Goal: Task Accomplishment & Management: Manage account settings

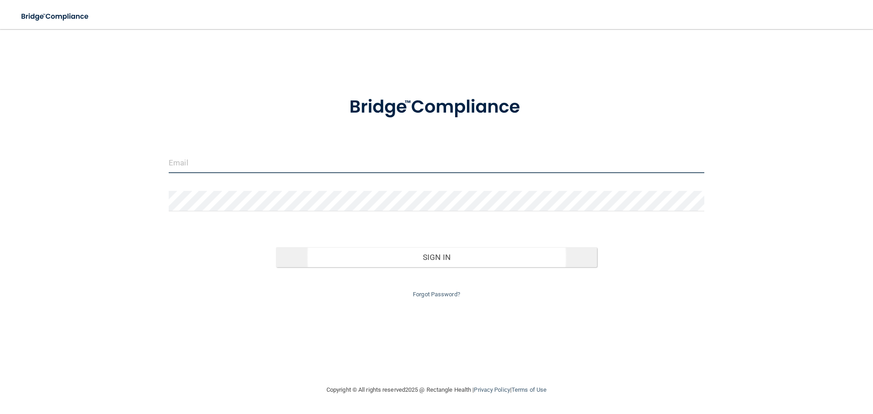
type input "[EMAIL_ADDRESS][DOMAIN_NAME]"
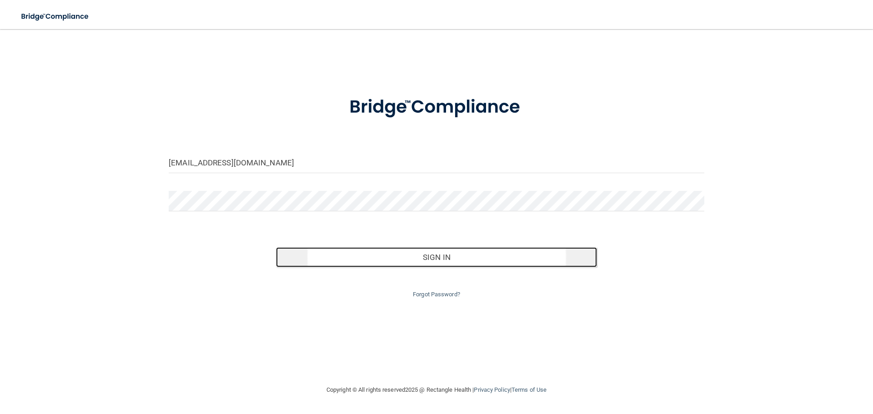
click at [434, 262] on button "Sign In" at bounding box center [437, 257] width 322 height 20
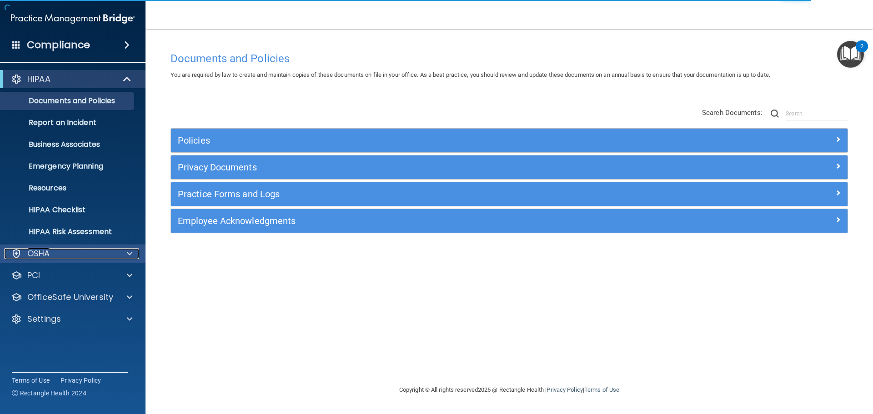
click at [66, 255] on div "OSHA" at bounding box center [60, 253] width 113 height 11
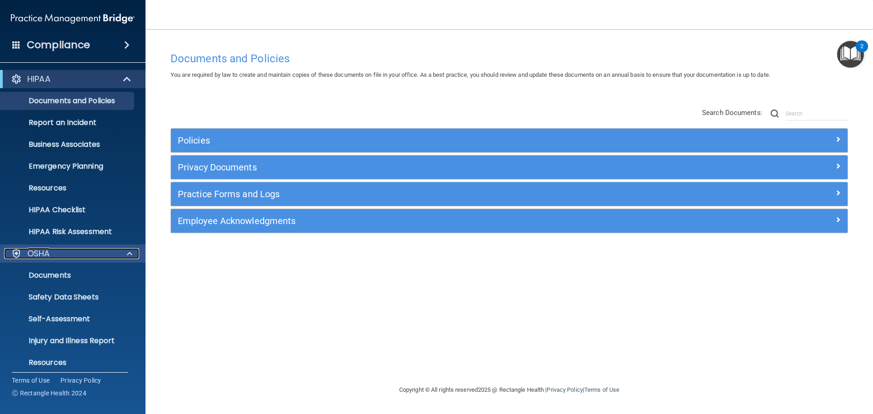
click at [66, 257] on div "OSHA" at bounding box center [60, 253] width 113 height 11
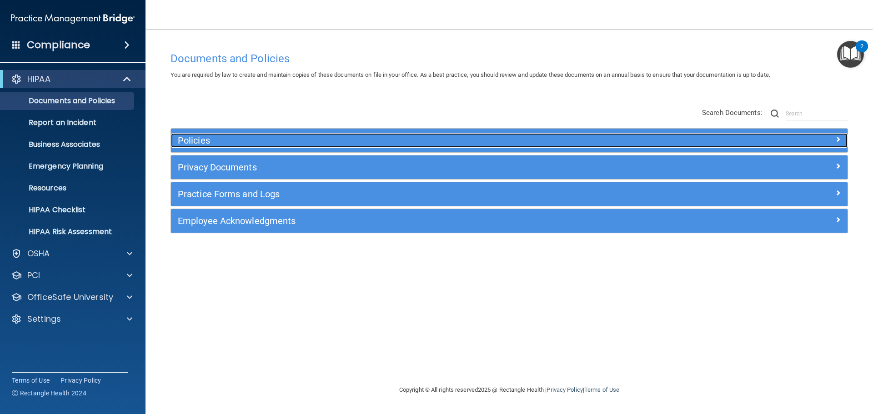
click at [750, 140] on div at bounding box center [763, 138] width 169 height 11
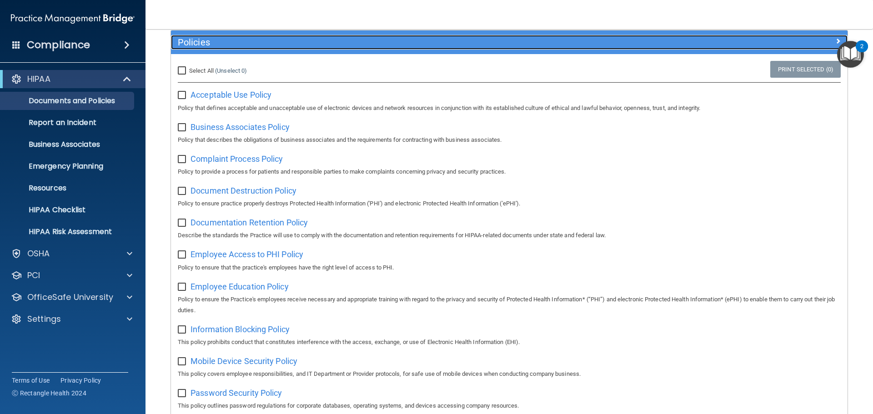
scroll to position [45, 0]
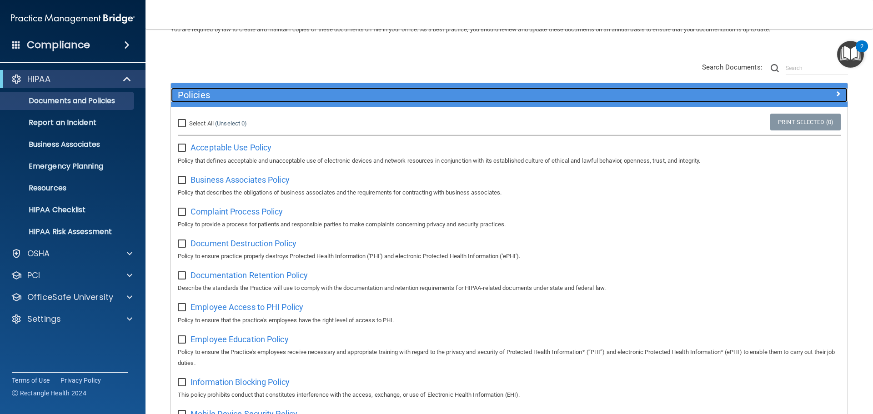
click at [772, 96] on div at bounding box center [763, 93] width 169 height 11
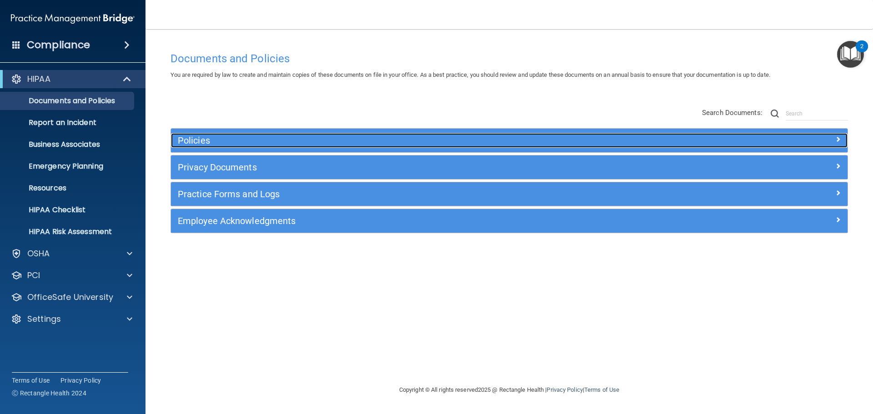
scroll to position [0, 0]
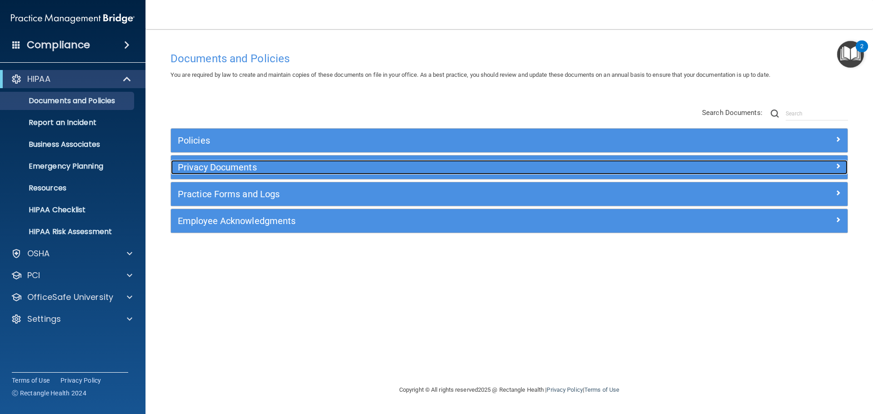
click at [293, 172] on h5 "Privacy Documents" at bounding box center [425, 167] width 494 height 10
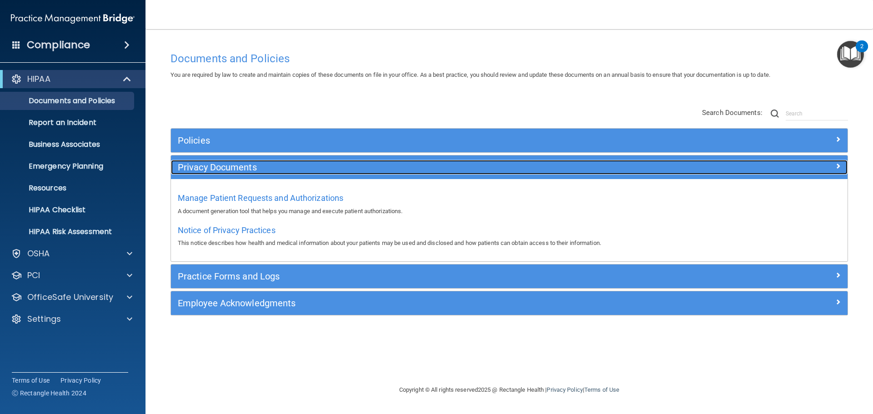
click at [294, 172] on h5 "Privacy Documents" at bounding box center [425, 167] width 494 height 10
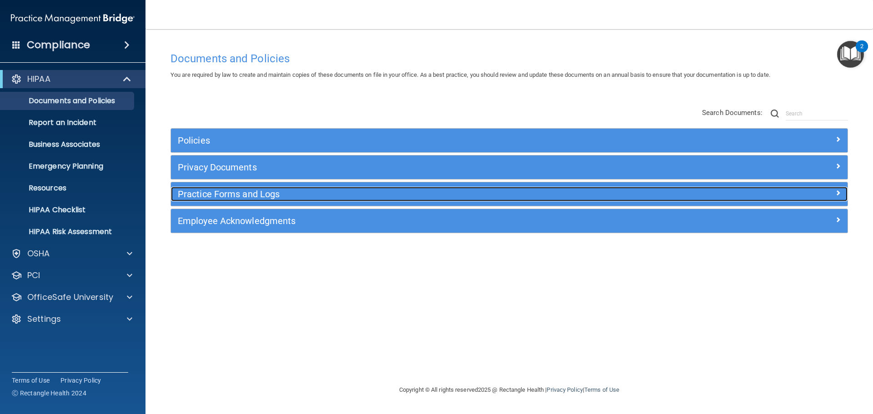
click at [293, 197] on h5 "Practice Forms and Logs" at bounding box center [425, 194] width 494 height 10
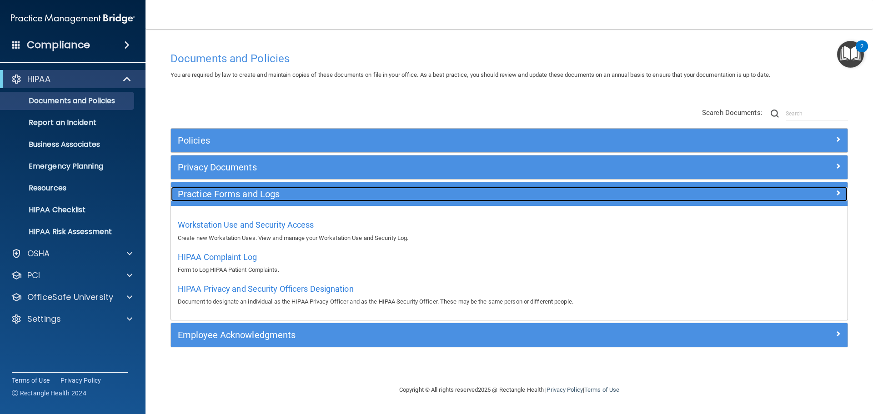
click at [293, 197] on h5 "Practice Forms and Logs" at bounding box center [425, 194] width 494 height 10
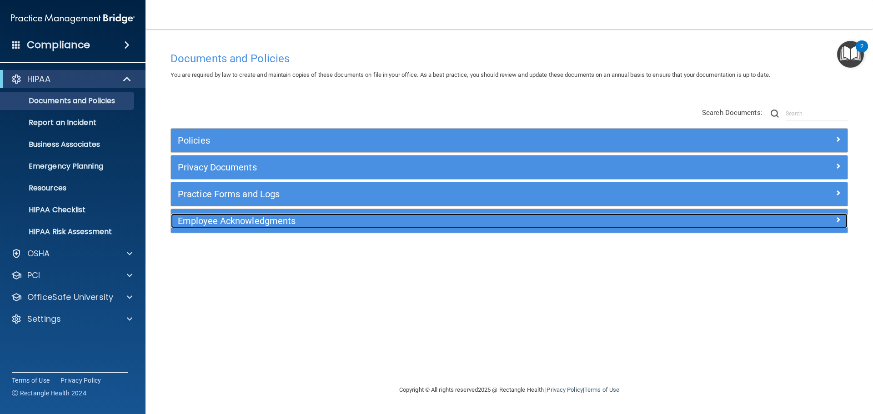
click at [287, 223] on h5 "Employee Acknowledgments" at bounding box center [425, 221] width 494 height 10
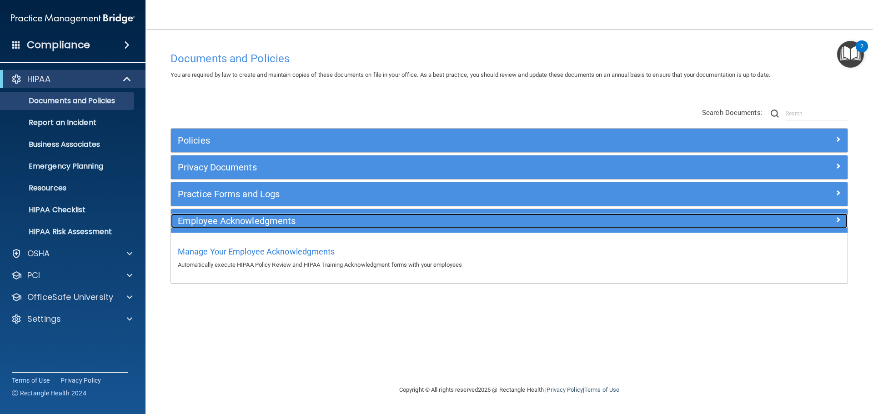
click at [287, 223] on h5 "Employee Acknowledgments" at bounding box center [425, 221] width 494 height 10
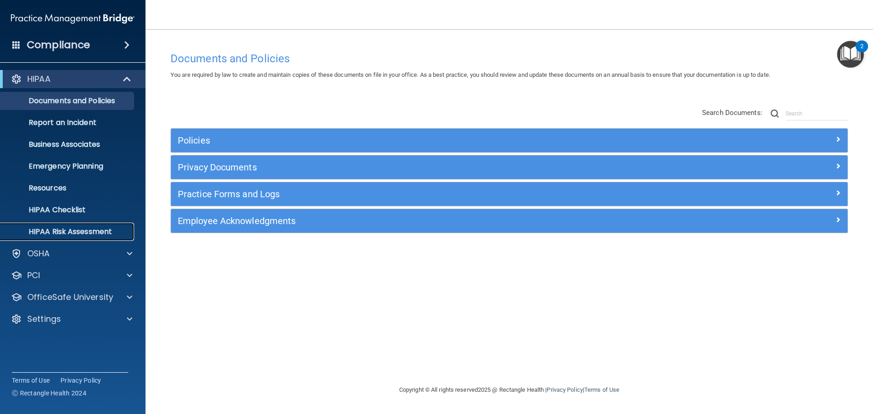
click at [91, 235] on p "HIPAA Risk Assessment" at bounding box center [68, 231] width 124 height 9
click at [83, 122] on p "Report an Incident" at bounding box center [68, 122] width 124 height 9
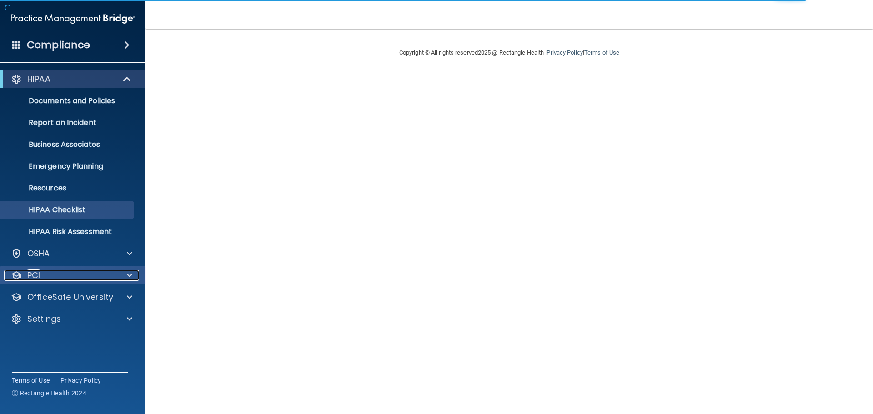
click at [48, 271] on div "PCI" at bounding box center [60, 275] width 113 height 11
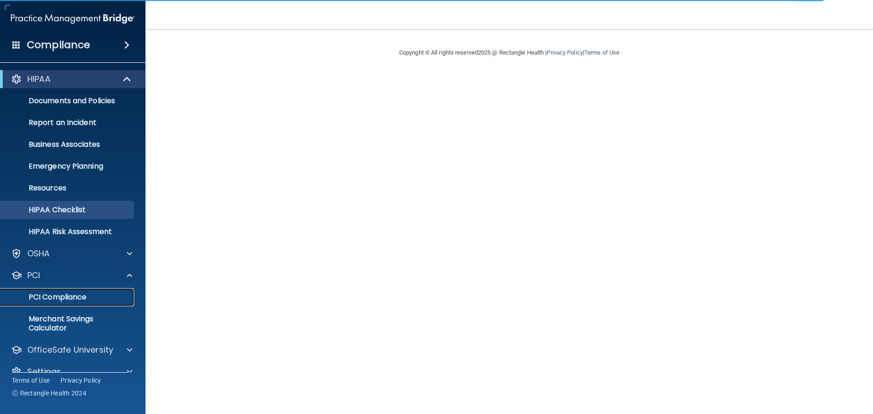
click at [64, 294] on p "PCI Compliance" at bounding box center [68, 297] width 124 height 9
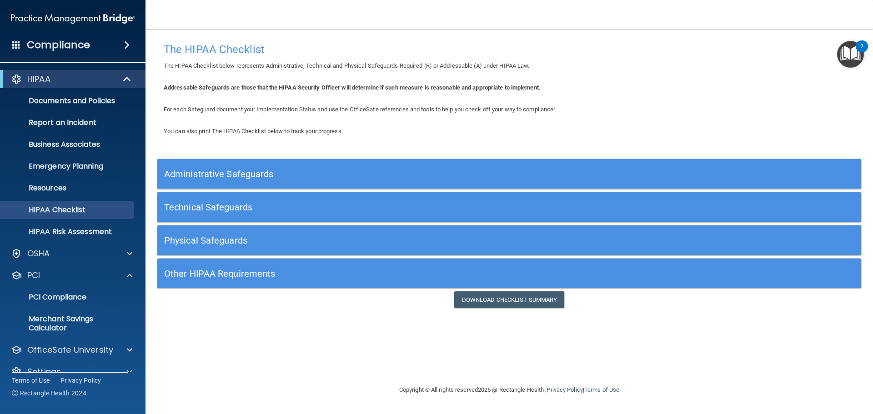
click at [79, 47] on h4 "Compliance" at bounding box center [58, 45] width 63 height 13
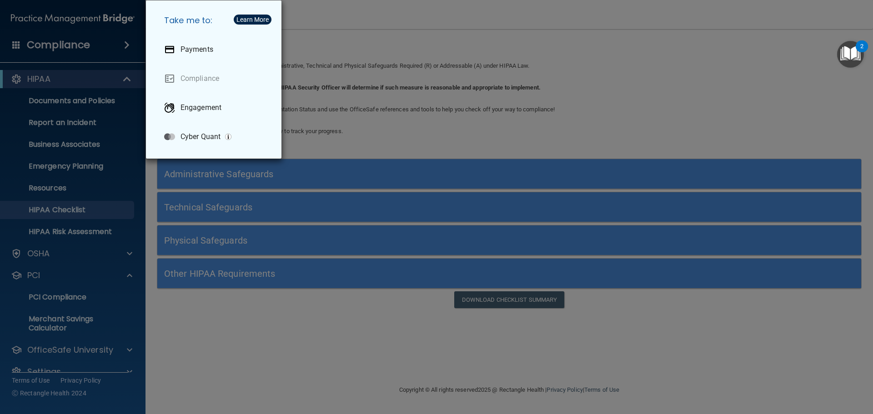
click at [669, 188] on div "Take me to: Payments Compliance Engagement Cyber Quant" at bounding box center [436, 207] width 873 height 414
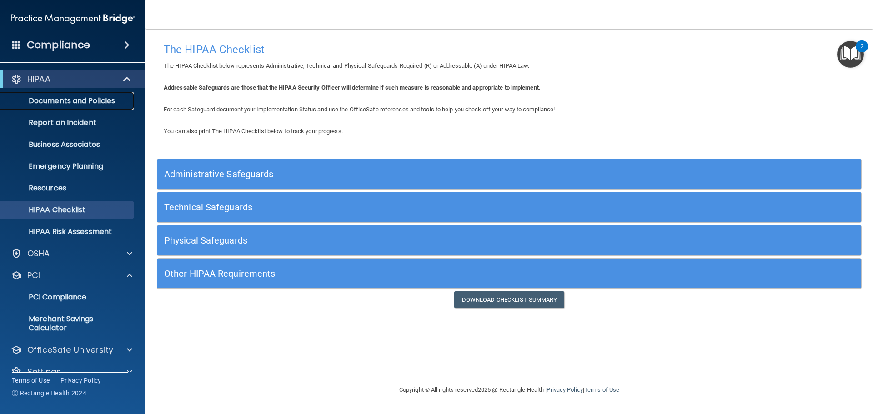
click at [80, 105] on p "Documents and Policies" at bounding box center [68, 100] width 124 height 9
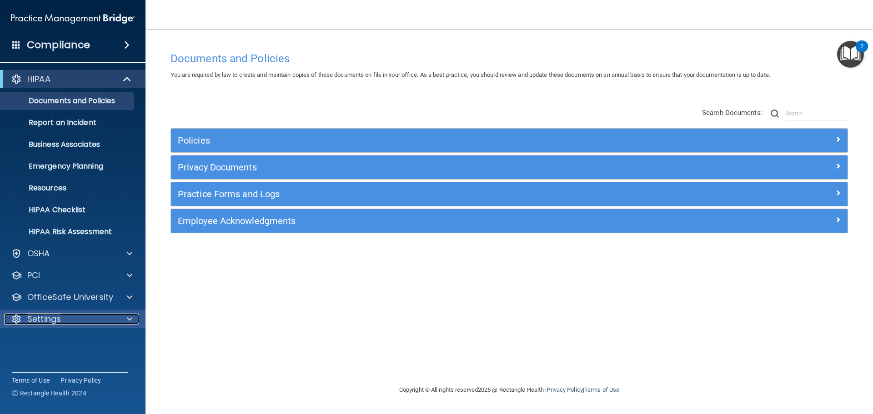
click at [80, 318] on div "Settings" at bounding box center [60, 319] width 113 height 11
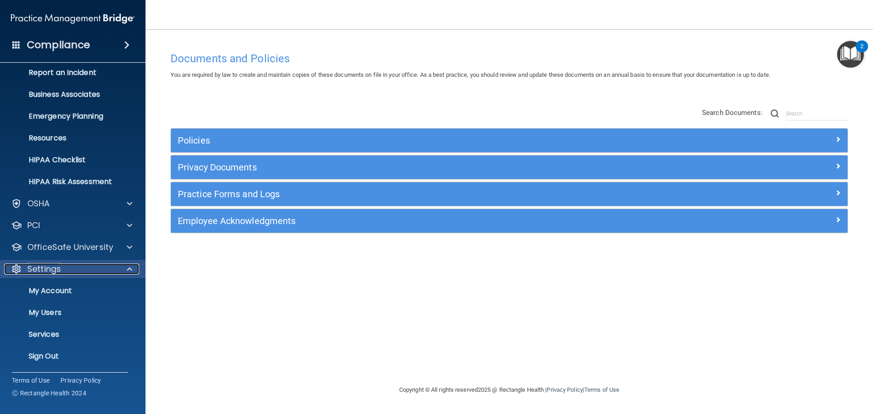
scroll to position [50, 0]
click at [61, 309] on p "My Users" at bounding box center [68, 312] width 124 height 9
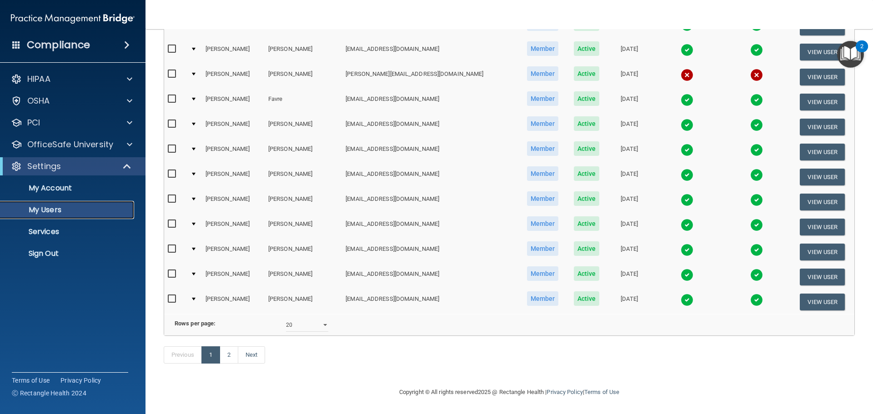
scroll to position [338, 0]
click at [324, 321] on select "10 20 30 40 all" at bounding box center [307, 325] width 42 height 14
select select "37"
click at [286, 318] on select "10 20 30 40 all" at bounding box center [307, 325] width 42 height 14
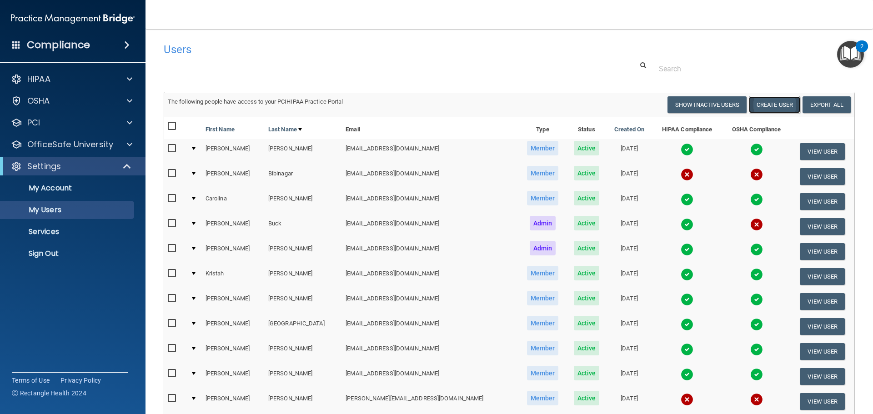
click at [770, 107] on button "Create User" at bounding box center [774, 104] width 51 height 17
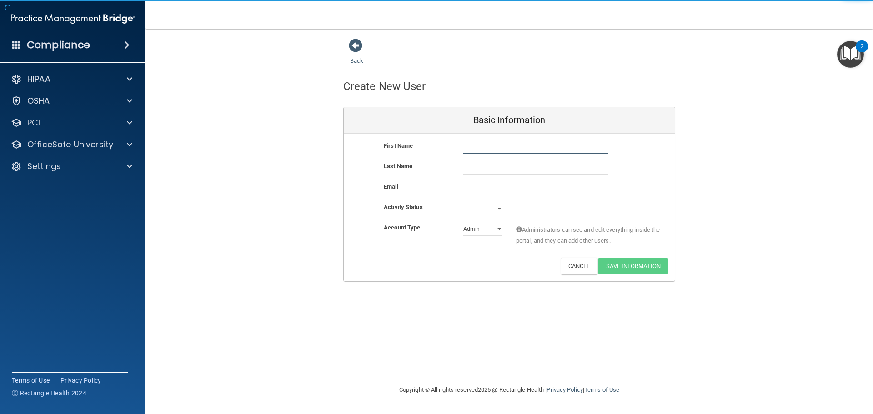
click at [484, 151] on input "text" at bounding box center [536, 148] width 145 height 14
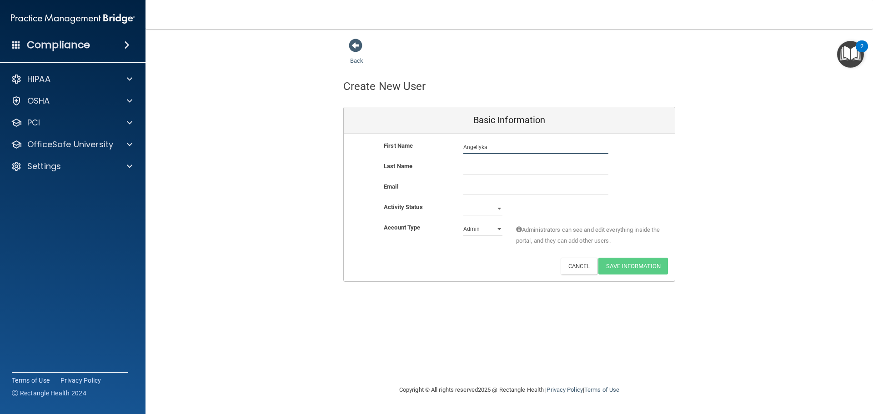
type input "Angellyka"
click at [485, 162] on input "text" at bounding box center [536, 168] width 145 height 14
type input "Rodriquez"
click at [475, 188] on input "email" at bounding box center [536, 189] width 145 height 14
paste input "Angellyka Rodriguez <arodriguez@valleyoralsurgery.com>"
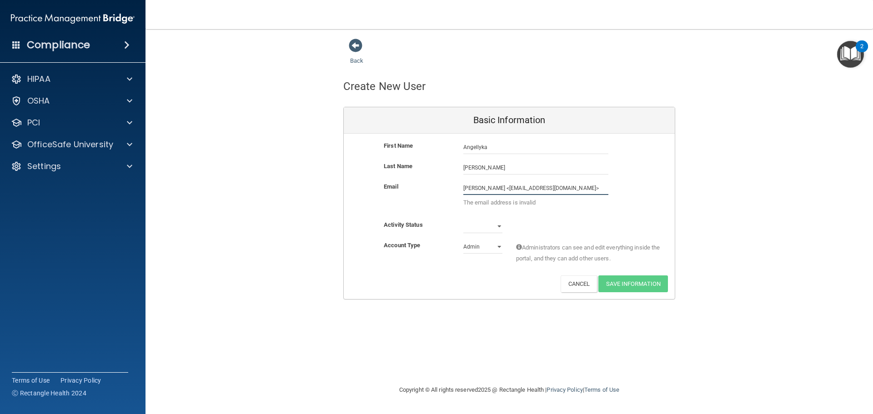
click at [518, 188] on input "Angellyka Rodriguez <arodriguez@valleyoralsurgery.com>" at bounding box center [536, 189] width 145 height 14
drag, startPoint x: 513, startPoint y: 186, endPoint x: 488, endPoint y: 185, distance: 24.6
click at [488, 185] on input "Angellyka Rodriguez <arodriguez@valleyoralsurgery.com>" at bounding box center [536, 189] width 145 height 14
type input "Angellyka Rodriguez <arodriguez@valleyoralsurgery.com>"
click at [492, 161] on div "First Name Angellyka Rodriquez Angellyka" at bounding box center [509, 151] width 331 height 20
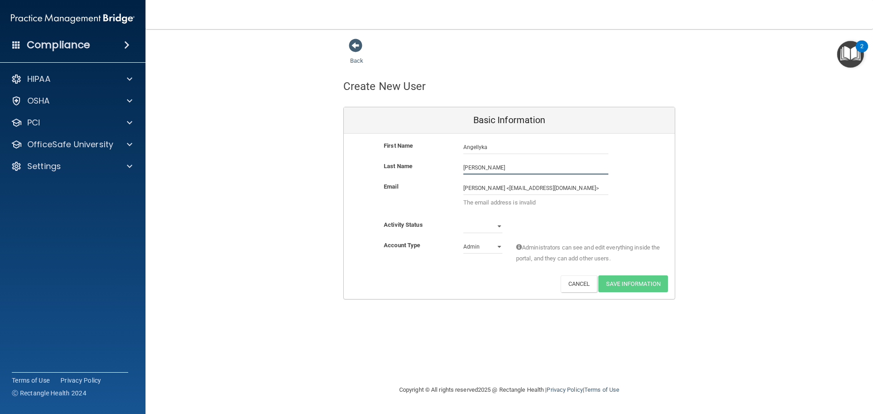
drag, startPoint x: 498, startPoint y: 166, endPoint x: 444, endPoint y: 169, distance: 53.8
click at [444, 169] on div "Last Name Rodriquez" at bounding box center [509, 168] width 331 height 14
paste input "g"
type input "Rodriguez"
drag, startPoint x: 486, startPoint y: 187, endPoint x: 456, endPoint y: 184, distance: 29.8
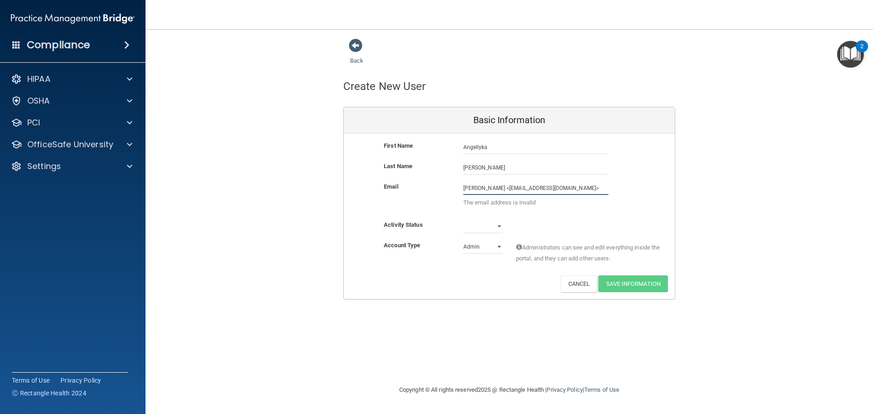
click at [457, 184] on div "Angellyka Rodriguez <arodriguez@valleyoralsurgery.com> The email address is inv…" at bounding box center [536, 197] width 159 height 31
drag, startPoint x: 500, startPoint y: 148, endPoint x: 441, endPoint y: 149, distance: 59.1
click at [442, 148] on div "First Name Angellyka Rodriguez Angellyka" at bounding box center [509, 148] width 331 height 14
drag, startPoint x: 515, startPoint y: 187, endPoint x: 434, endPoint y: 188, distance: 80.5
click at [436, 187] on div "Email Angellyka Rodriguez <arodriguez@valleyoralsurgery.com> The email address …" at bounding box center [509, 197] width 331 height 31
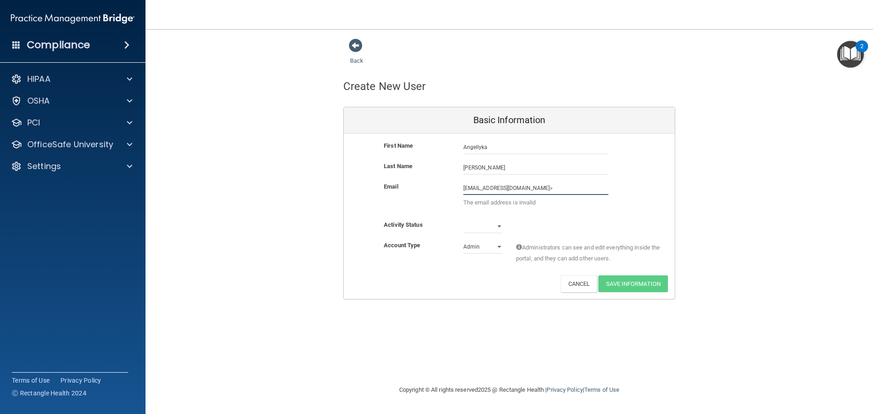
click at [559, 187] on input "arodriguez@valleyoralsurgery.com>" at bounding box center [536, 189] width 145 height 14
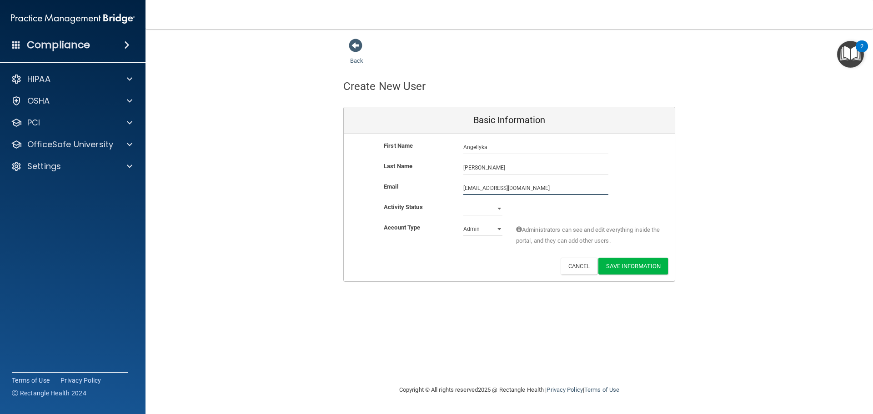
type input "arodriguez@valleyoralsurgery.com"
click at [497, 207] on select "Active Inactive" at bounding box center [483, 211] width 39 height 14
select select "active"
click at [464, 202] on select "Active Inactive" at bounding box center [483, 209] width 39 height 14
click at [503, 228] on div "Admin Member" at bounding box center [483, 229] width 53 height 14
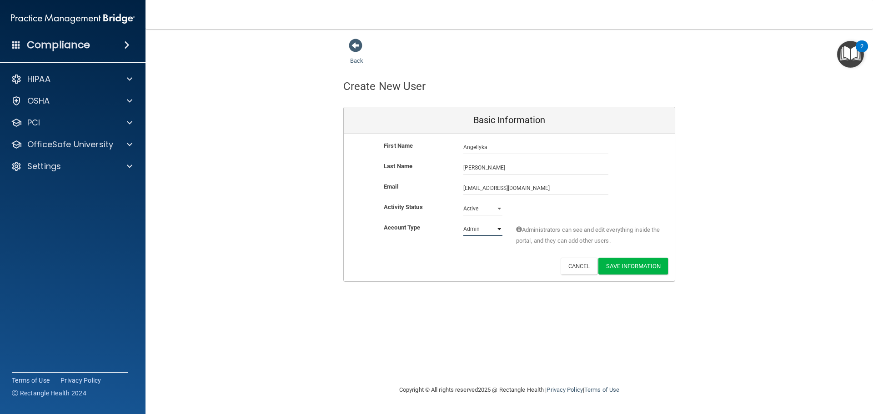
click at [501, 228] on select "Admin Member" at bounding box center [483, 229] width 39 height 14
select select "practice_member"
click at [464, 222] on select "Admin Member" at bounding box center [483, 229] width 39 height 14
click at [620, 266] on button "Save Information" at bounding box center [634, 266] width 70 height 17
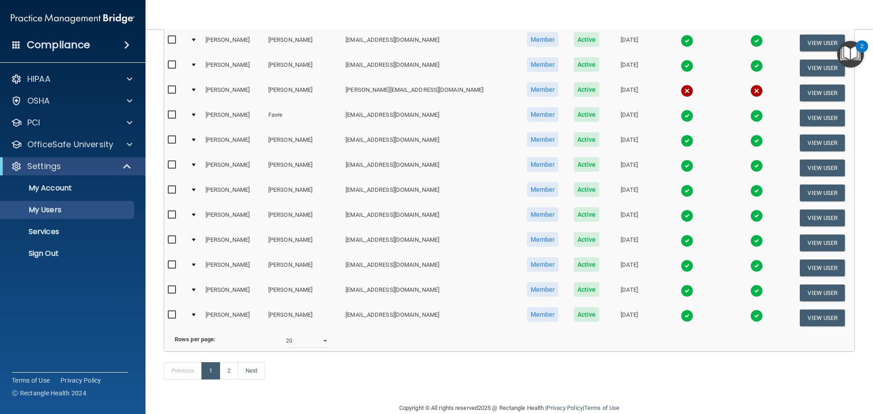
scroll to position [328, 0]
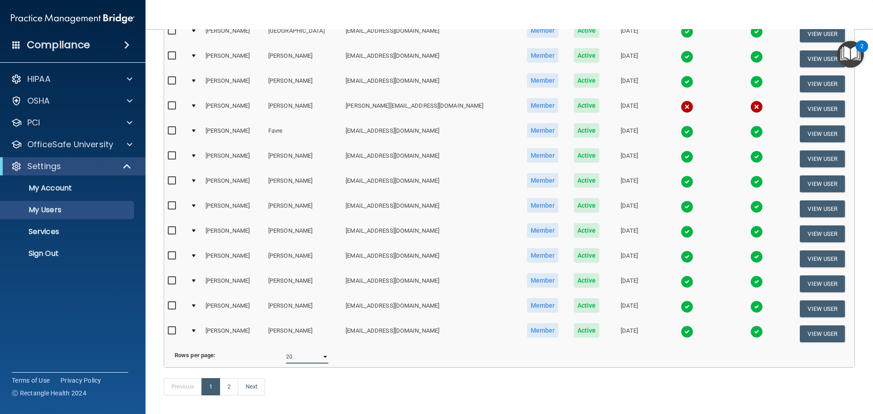
click at [307, 360] on select "10 20 30 40 all" at bounding box center [307, 357] width 42 height 14
select select "38"
click at [286, 357] on select "10 20 30 40 all" at bounding box center [307, 357] width 42 height 14
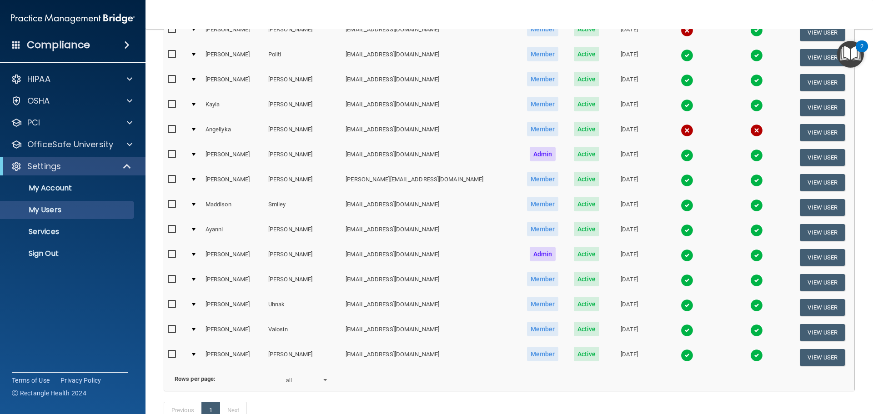
scroll to position [698, 0]
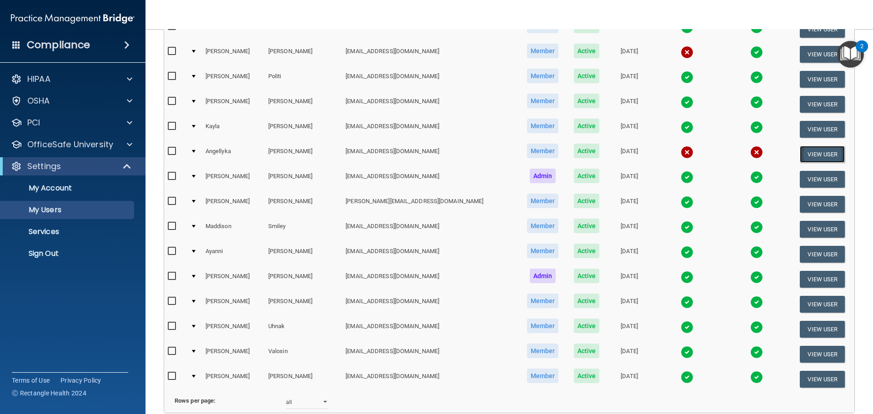
click at [805, 155] on button "View User" at bounding box center [822, 154] width 45 height 17
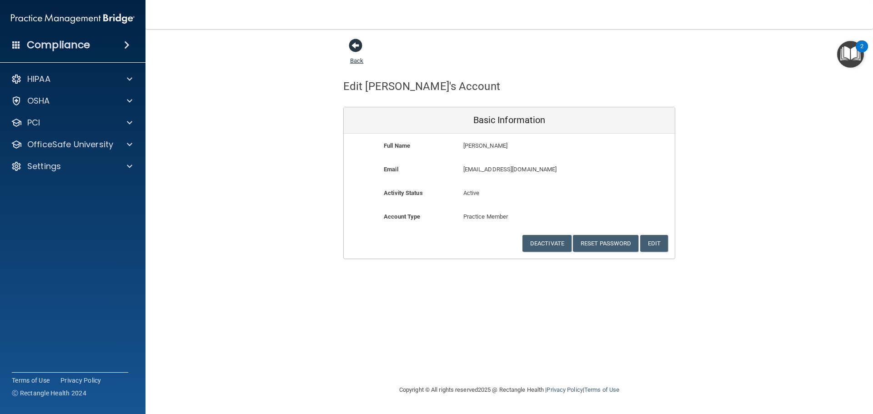
click at [355, 41] on span at bounding box center [356, 46] width 14 height 14
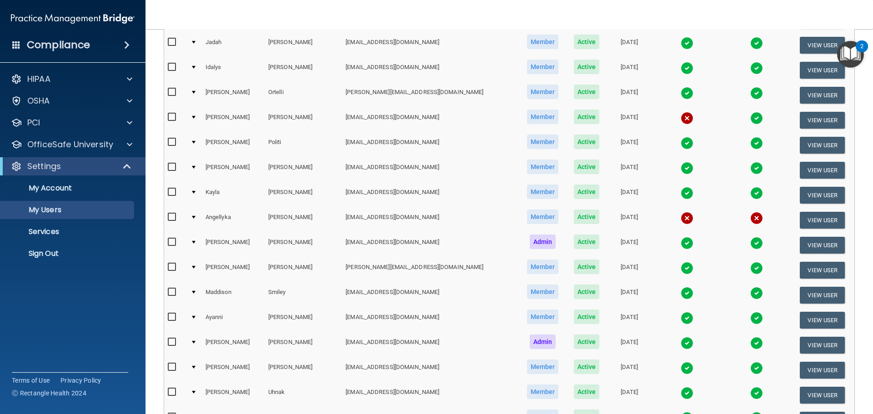
scroll to position [637, 0]
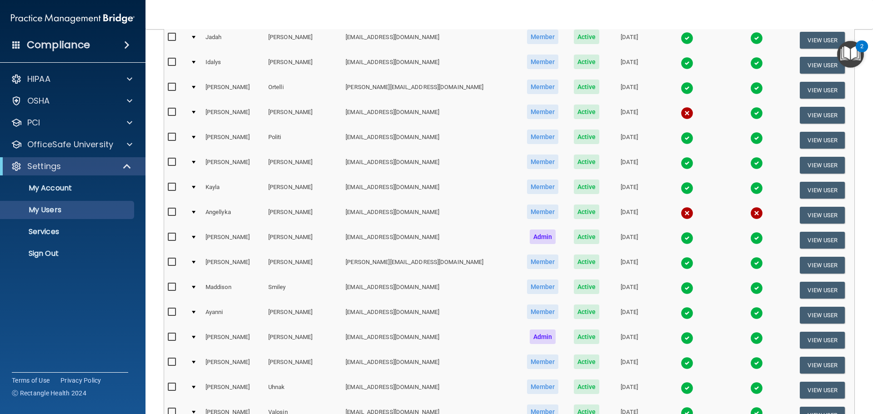
click at [174, 215] on input "checkbox" at bounding box center [173, 212] width 10 height 7
click at [173, 213] on input "checkbox" at bounding box center [173, 212] width 10 height 7
checkbox input "false"
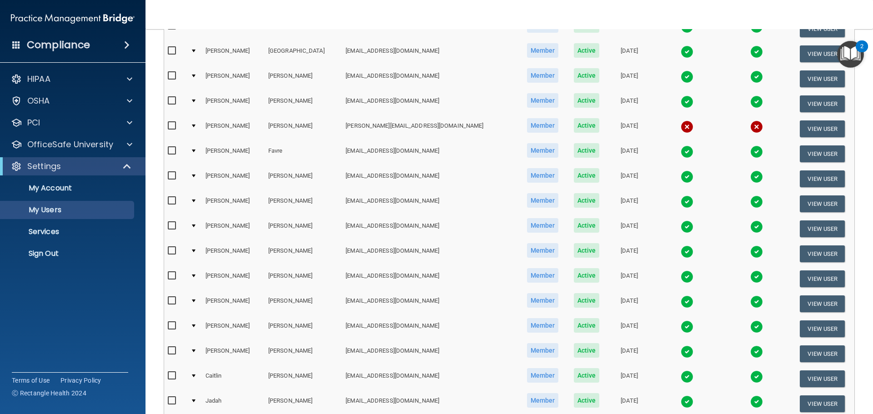
scroll to position [318, 0]
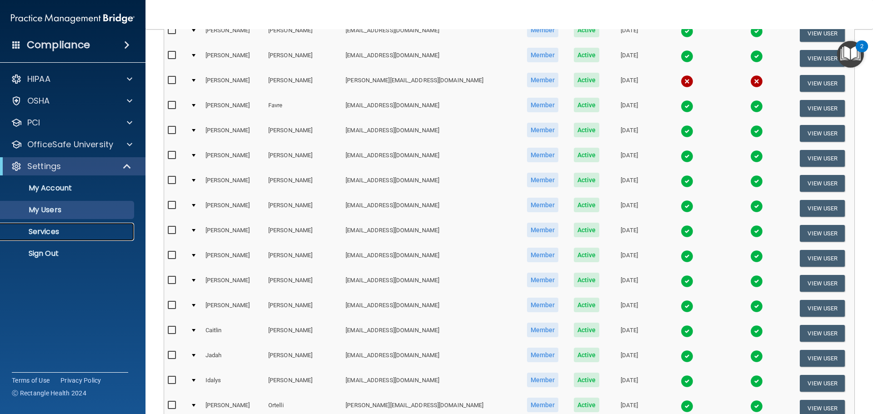
click at [55, 228] on p "Services" at bounding box center [68, 231] width 124 height 9
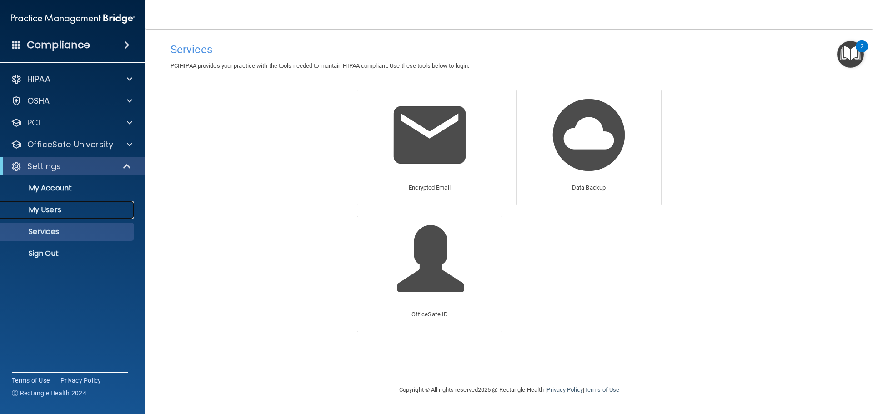
click at [55, 214] on p "My Users" at bounding box center [68, 210] width 124 height 9
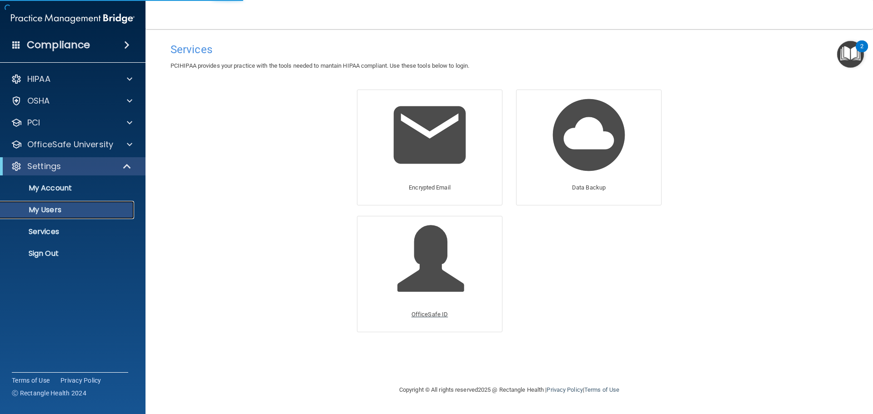
select select "20"
